Goal: Information Seeking & Learning: Learn about a topic

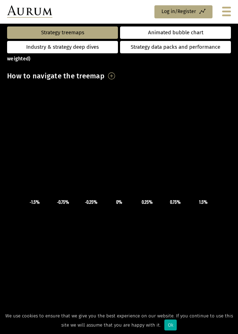
scroll to position [269, 0]
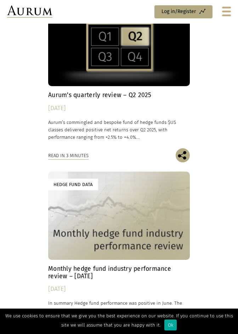
scroll to position [3394, 0]
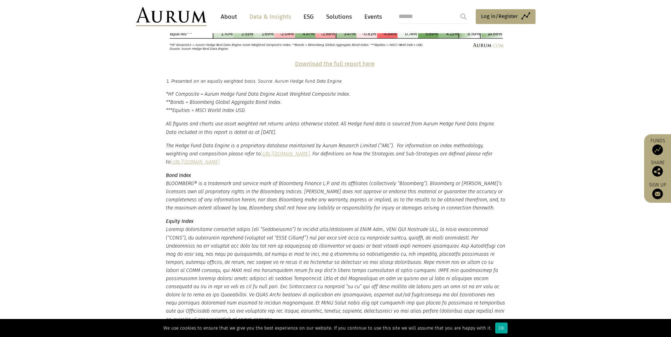
scroll to position [1655, 0]
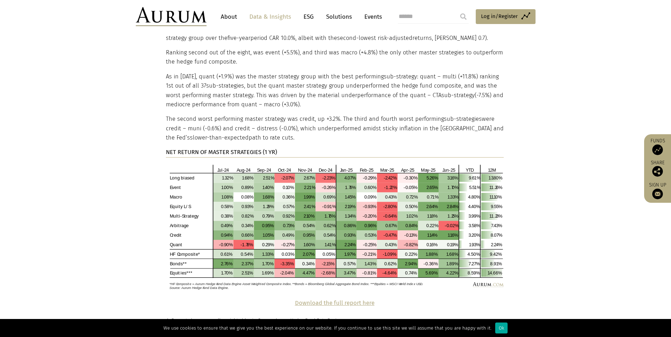
scroll to position [1336, 0]
